Goal: Find contact information: Find contact information

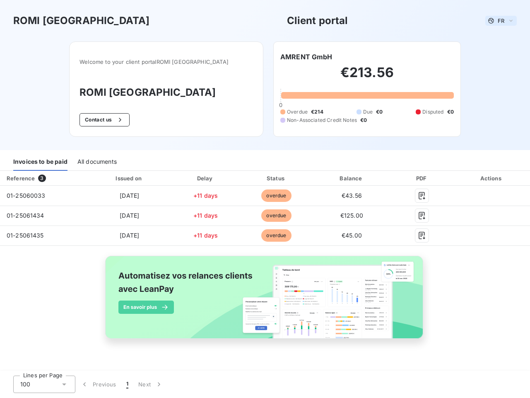
click at [501, 21] on span "FR" at bounding box center [501, 20] width 7 height 7
click at [117, 120] on button "Contact us" at bounding box center [105, 119] width 50 height 13
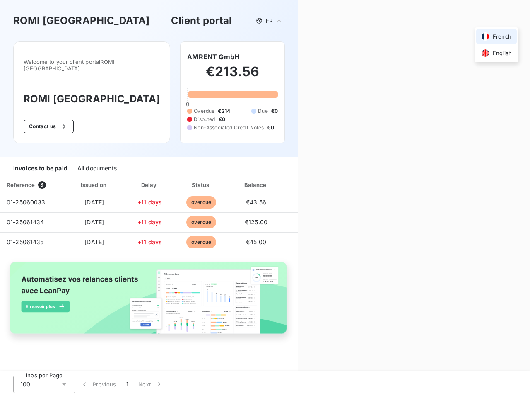
click at [307, 57] on div "Contact us Fill out the form below, and a member of our team will get back to y…" at bounding box center [414, 199] width 232 height 398
click at [40, 162] on div "Invoices to be paid" at bounding box center [40, 168] width 54 height 17
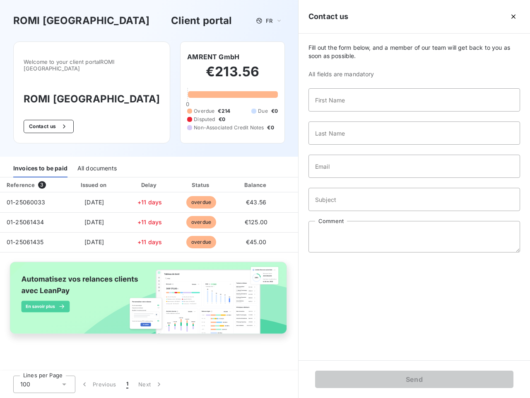
click at [97, 162] on div "All documents" at bounding box center [96, 168] width 39 height 17
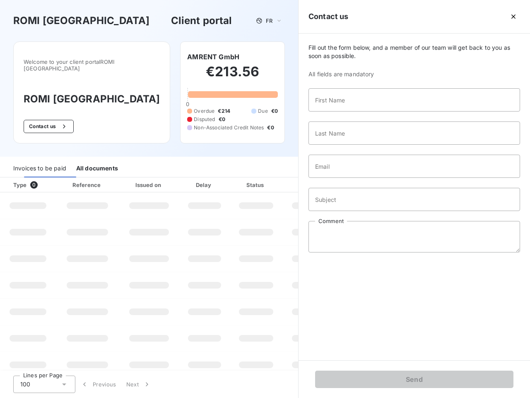
click at [44, 178] on th "Type 0" at bounding box center [28, 184] width 56 height 15
click at [129, 178] on th "Issued on" at bounding box center [149, 184] width 60 height 15
click at [206, 178] on th "Delay" at bounding box center [204, 184] width 51 height 15
click at [276, 178] on th "Status" at bounding box center [256, 184] width 53 height 15
click at [352, 178] on div "Fill out the form below, and a member of our team will get back to you as soon …" at bounding box center [415, 197] width 232 height 327
